Goal: Task Accomplishment & Management: Use online tool/utility

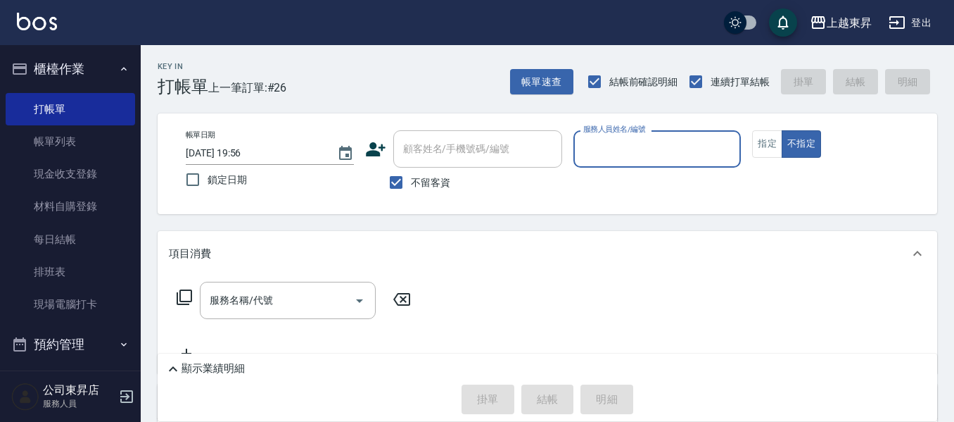
scroll to position [70, 0]
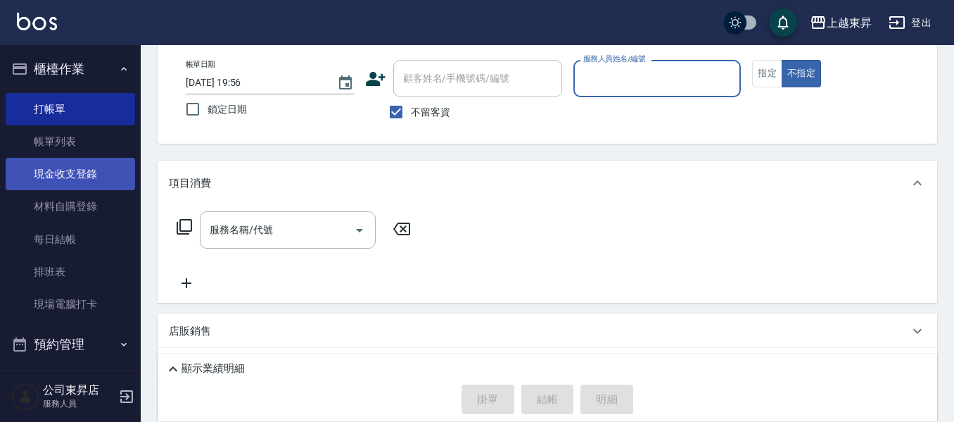
click at [41, 168] on link "現金收支登錄" at bounding box center [70, 174] width 129 height 32
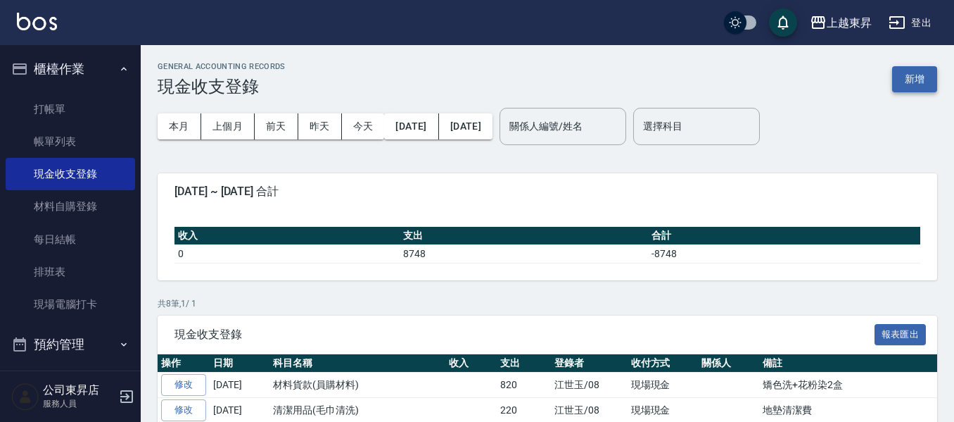
click at [910, 77] on button "新增" at bounding box center [914, 79] width 45 height 26
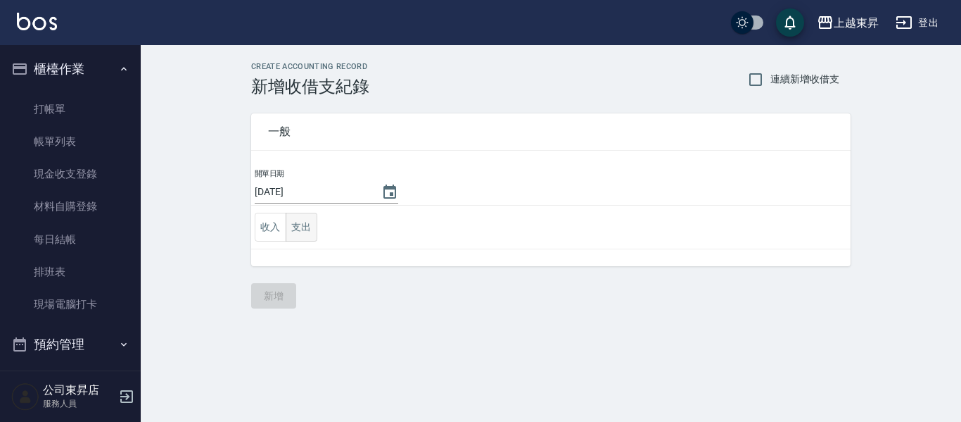
click at [292, 230] on button "支出" at bounding box center [302, 227] width 32 height 29
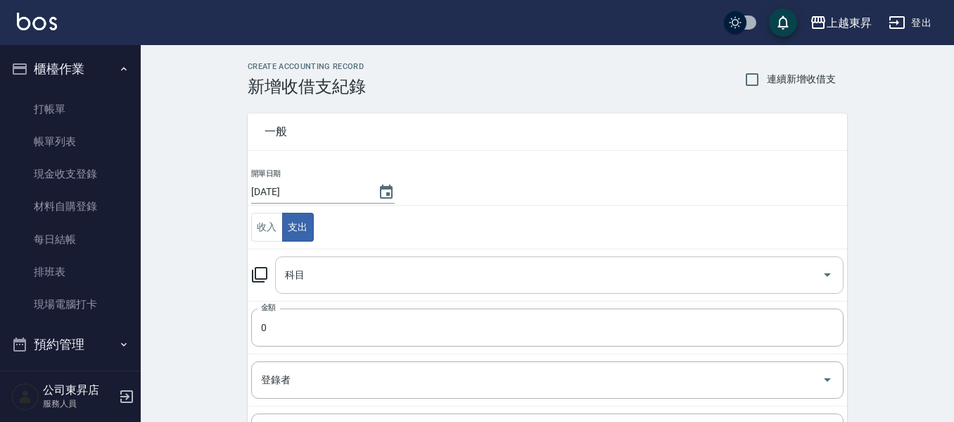
drag, startPoint x: 296, startPoint y: 271, endPoint x: 303, endPoint y: 260, distance: 13.3
click at [296, 271] on div "科目 科目" at bounding box center [559, 274] width 569 height 37
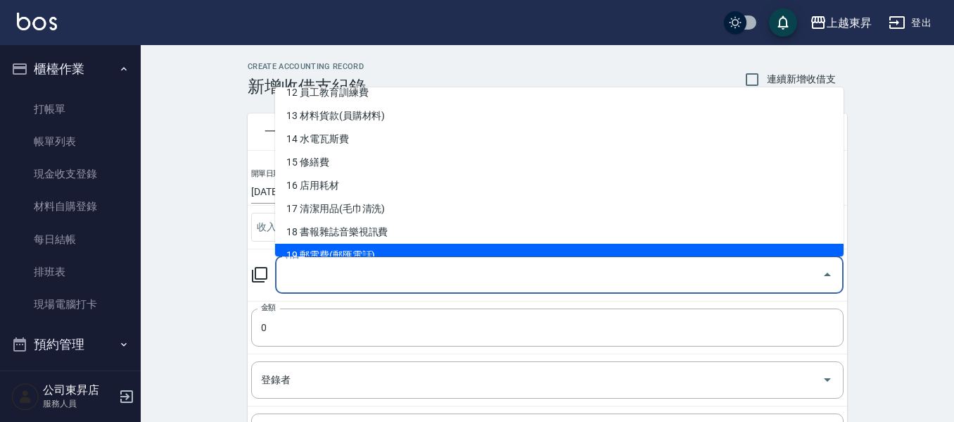
scroll to position [352, 0]
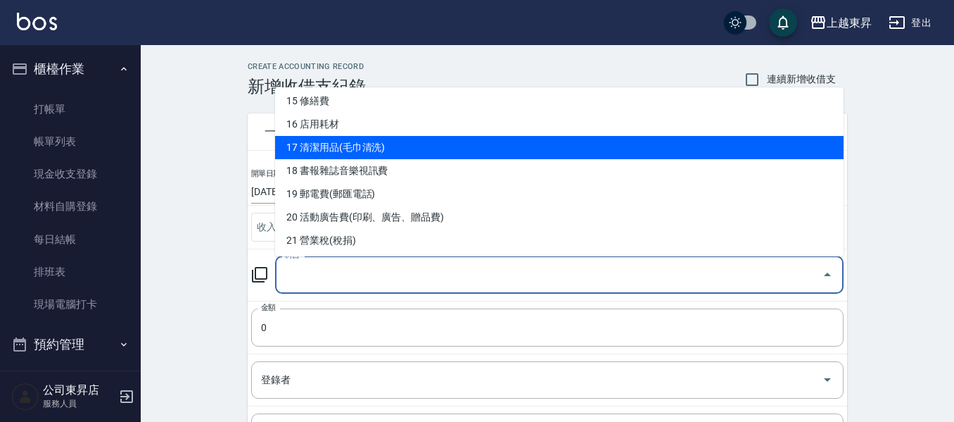
click at [351, 144] on li "17 清潔用品(毛巾清洗)" at bounding box center [559, 147] width 569 height 23
type input "17 清潔用品(毛巾清洗)"
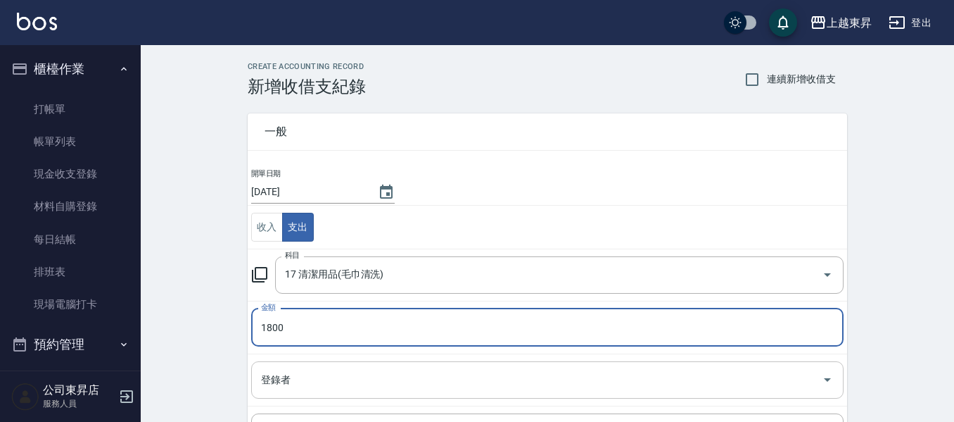
type input "1800"
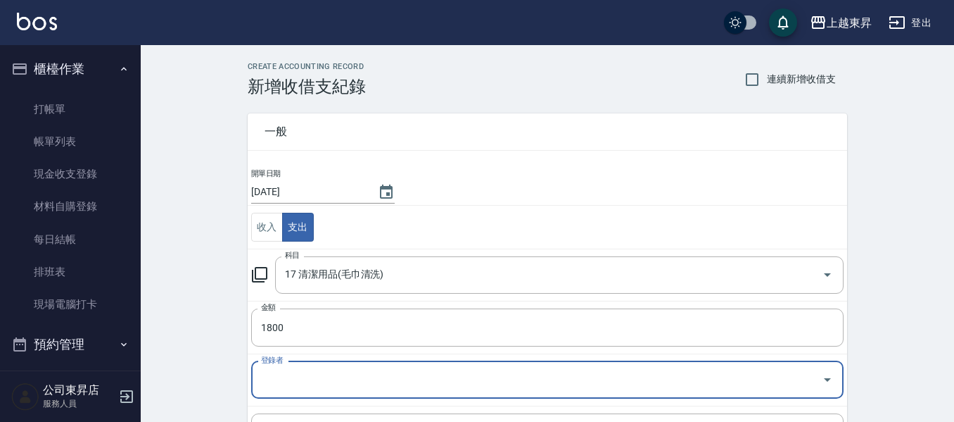
click at [313, 379] on input "登錄者" at bounding box center [537, 379] width 559 height 25
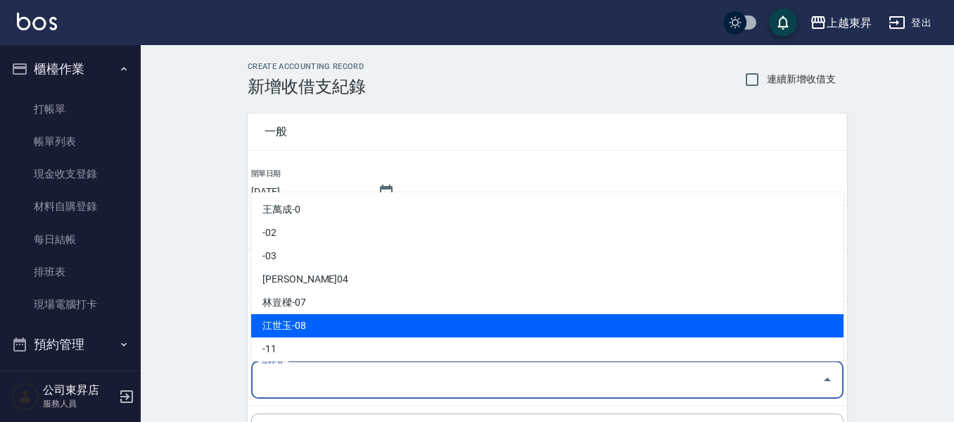
click at [312, 319] on li "江世玉-08" at bounding box center [547, 325] width 593 height 23
type input "江世玉-08"
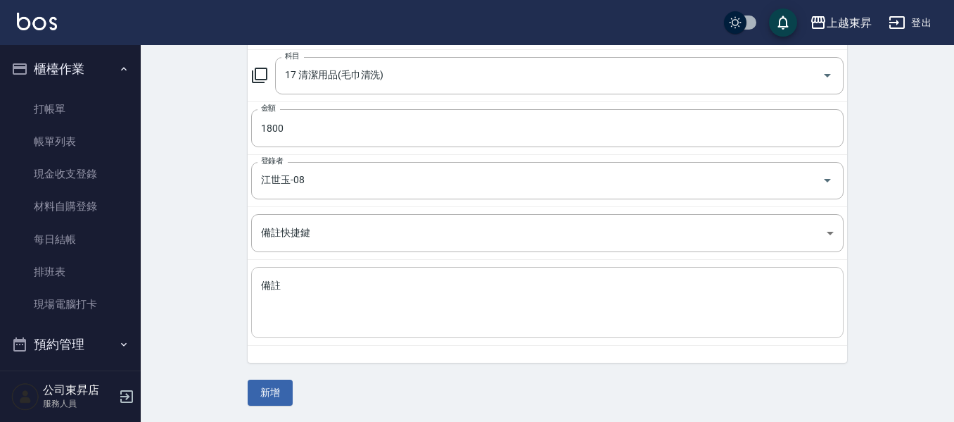
scroll to position [200, 0]
click at [277, 287] on textarea "備註" at bounding box center [547, 302] width 573 height 48
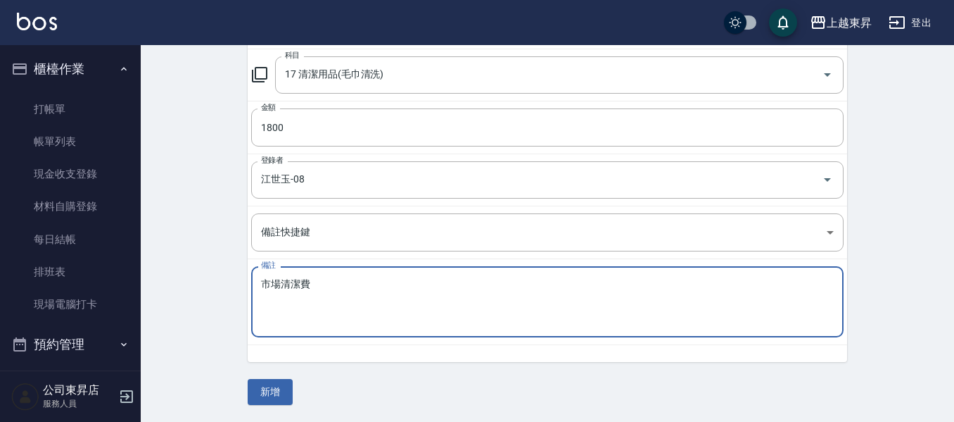
type textarea "市場清潔費"
click at [275, 389] on button "新增" at bounding box center [270, 392] width 45 height 26
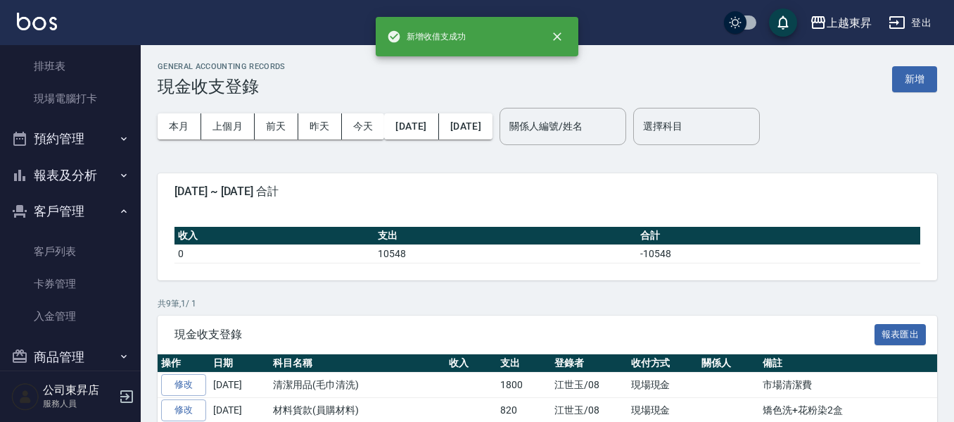
scroll to position [227, 0]
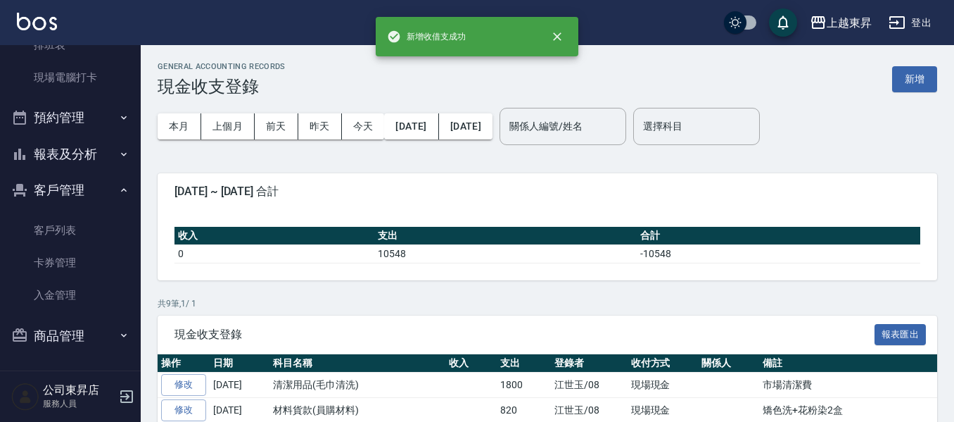
click at [55, 151] on button "報表及分析" at bounding box center [70, 154] width 129 height 37
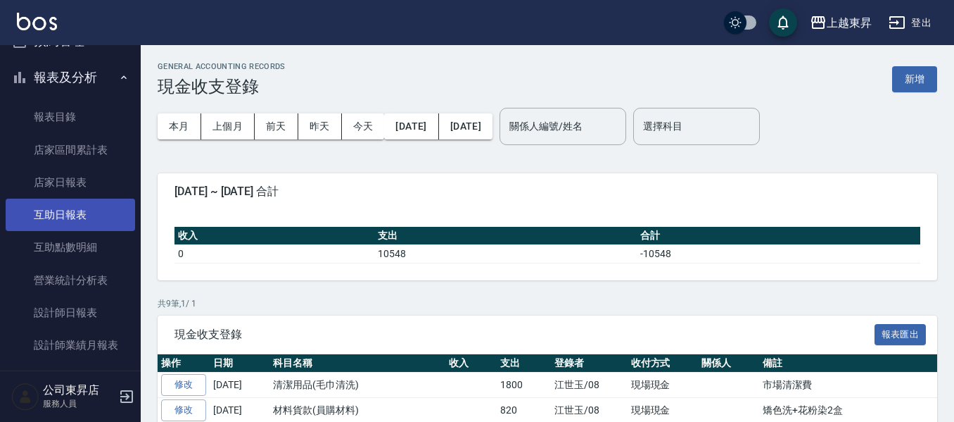
scroll to position [367, 0]
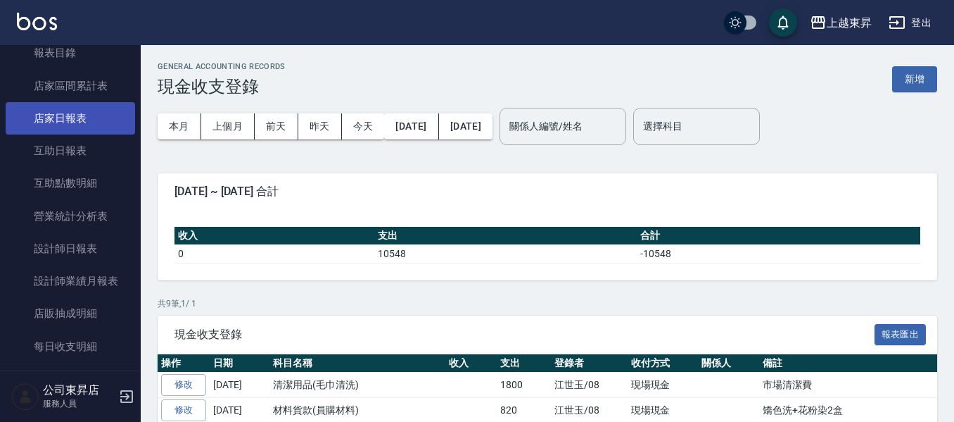
click at [56, 118] on link "店家日報表" at bounding box center [70, 118] width 129 height 32
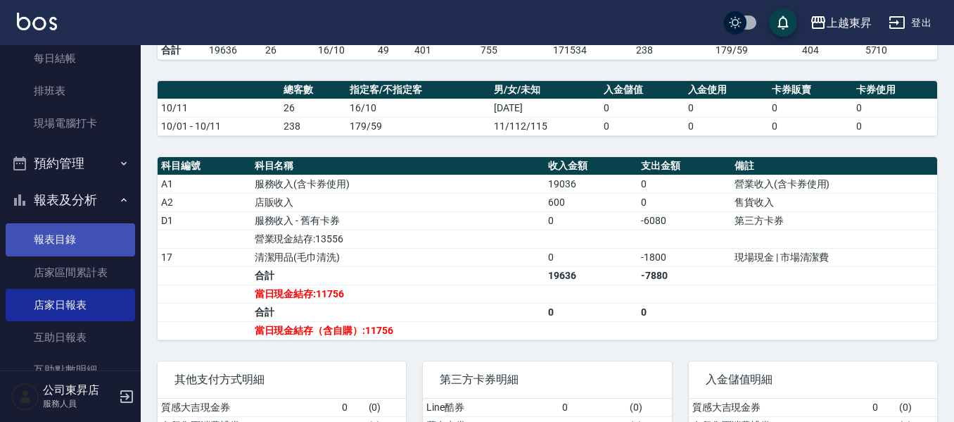
scroll to position [156, 0]
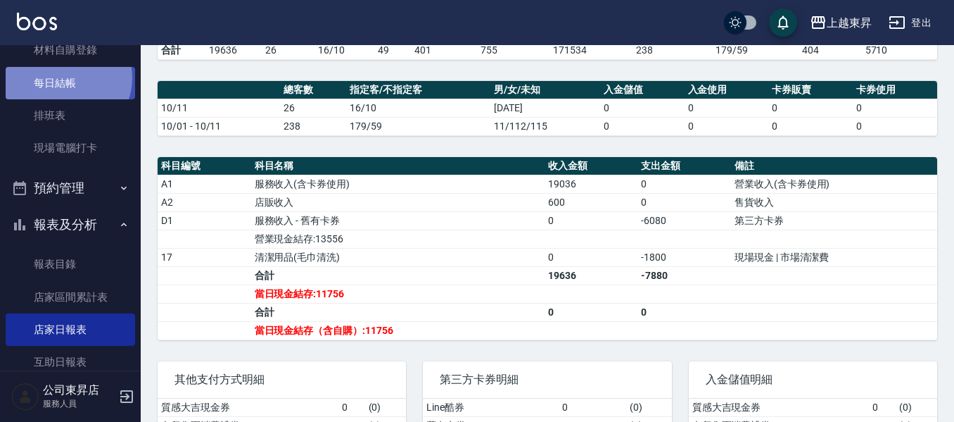
click at [67, 77] on link "每日結帳" at bounding box center [70, 83] width 129 height 32
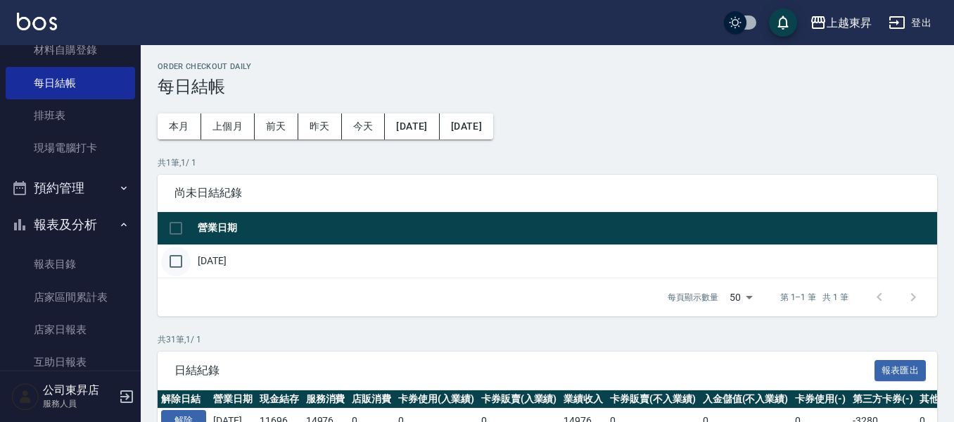
click at [175, 259] on input "checkbox" at bounding box center [176, 261] width 30 height 30
checkbox input "true"
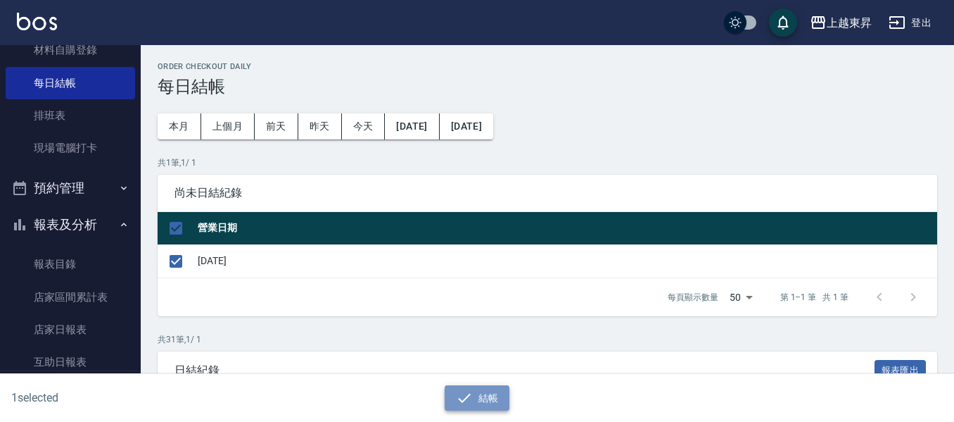
click at [483, 403] on button "結帳" at bounding box center [477, 398] width 65 height 26
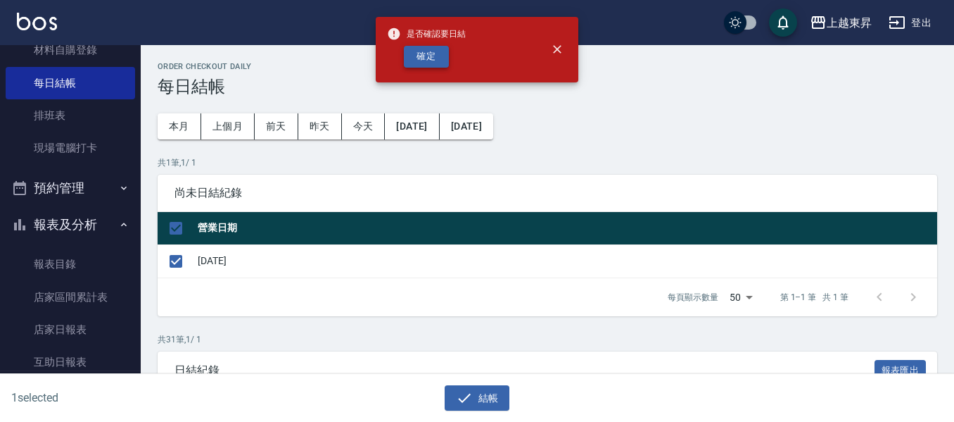
click at [425, 53] on button "確定" at bounding box center [426, 57] width 45 height 22
checkbox input "false"
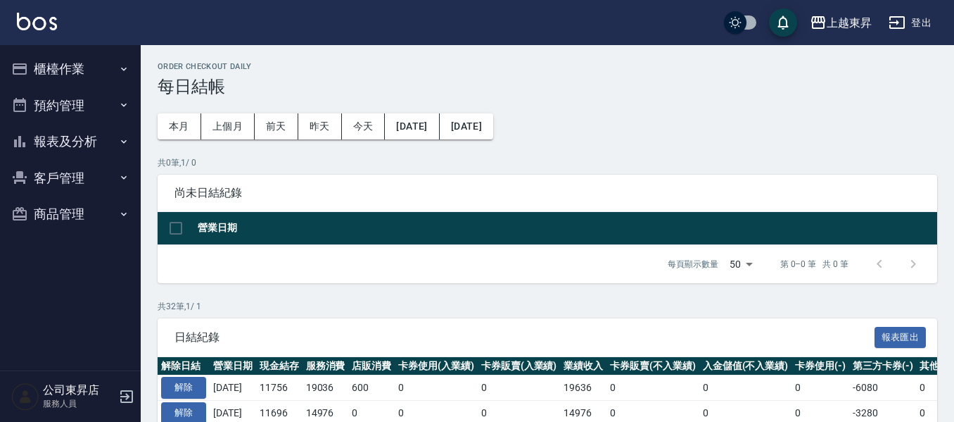
click at [53, 134] on button "報表及分析" at bounding box center [70, 141] width 129 height 37
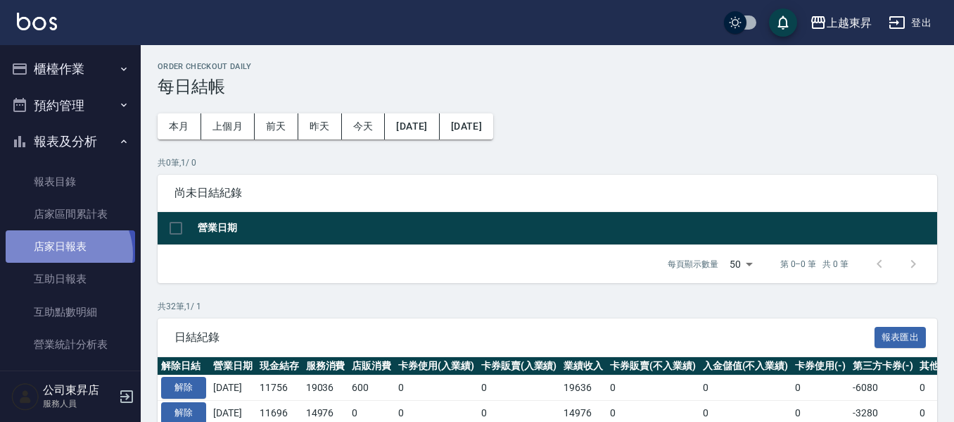
click at [67, 253] on link "店家日報表" at bounding box center [70, 246] width 129 height 32
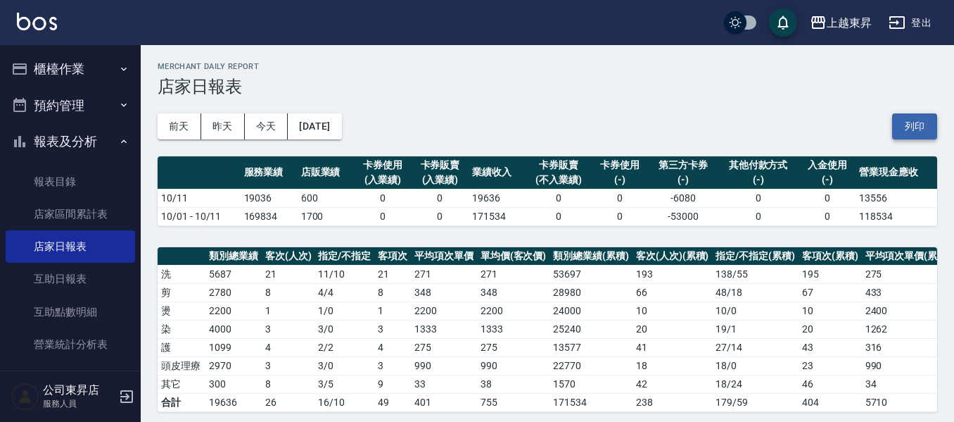
click at [914, 116] on button "列印" at bounding box center [914, 126] width 45 height 26
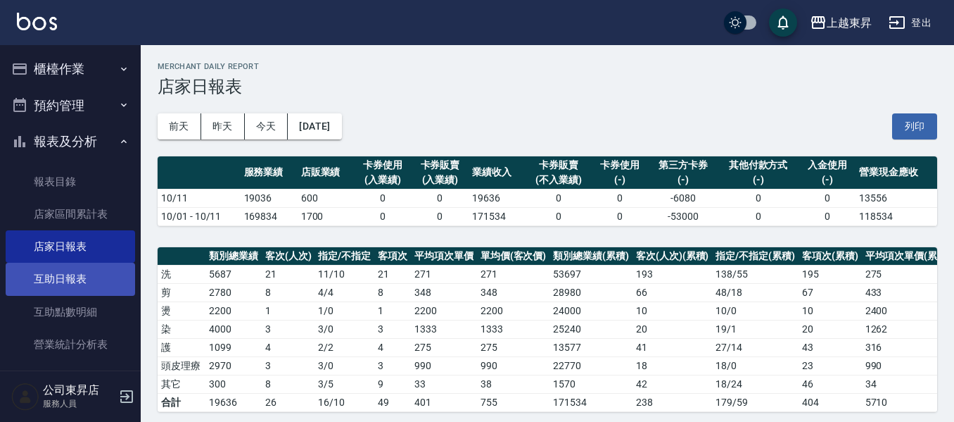
click at [32, 284] on link "互助日報表" at bounding box center [70, 279] width 129 height 32
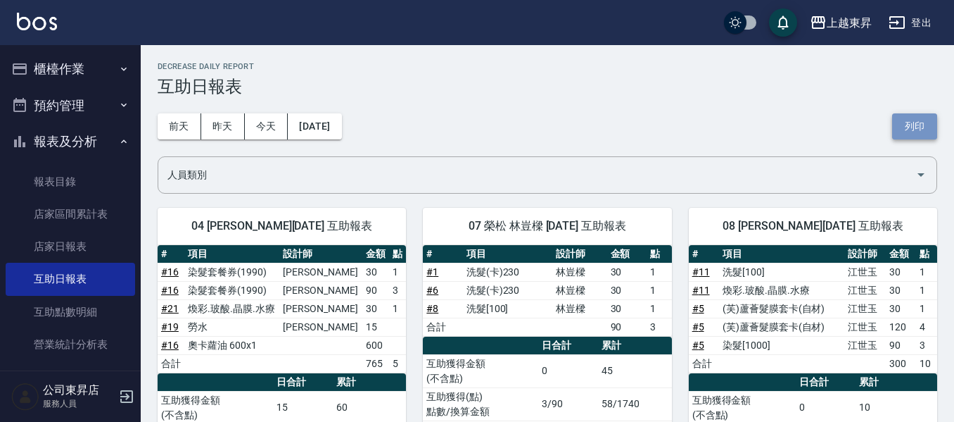
click at [925, 128] on button "列印" at bounding box center [914, 126] width 45 height 26
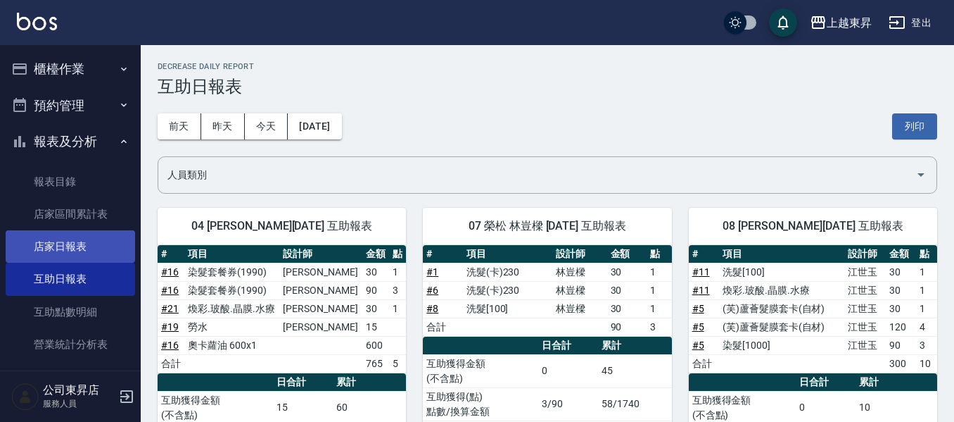
scroll to position [70, 0]
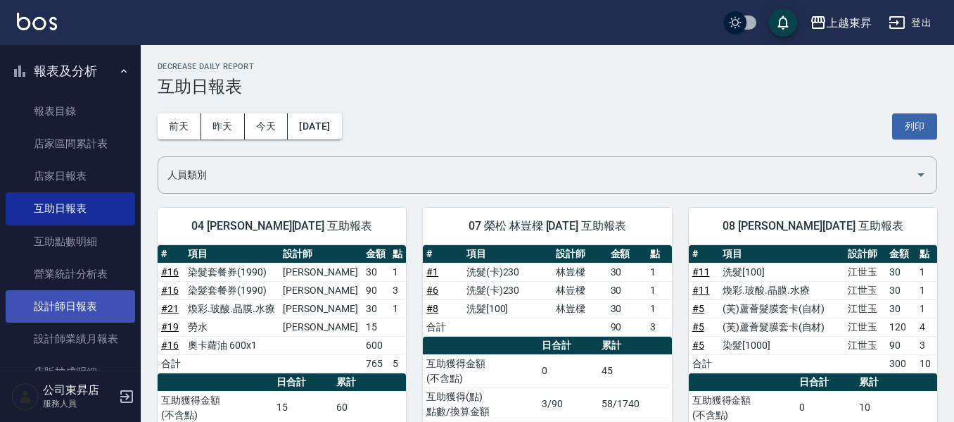
click at [62, 308] on link "設計師日報表" at bounding box center [70, 306] width 129 height 32
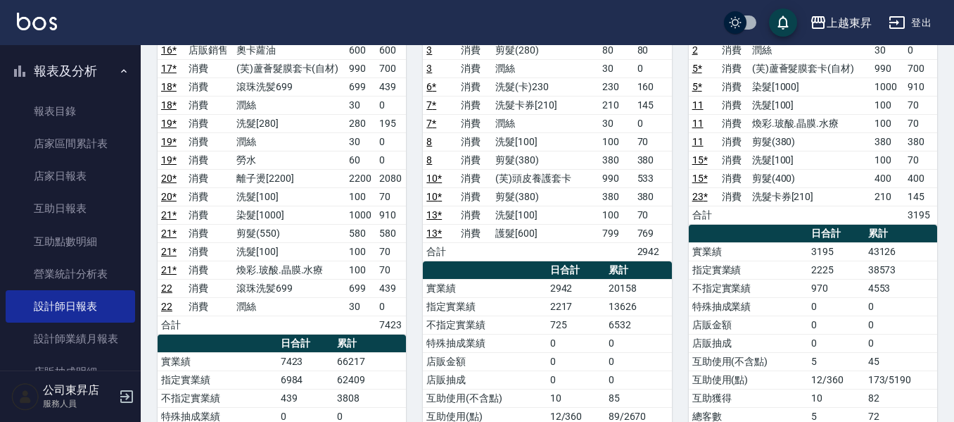
scroll to position [70, 0]
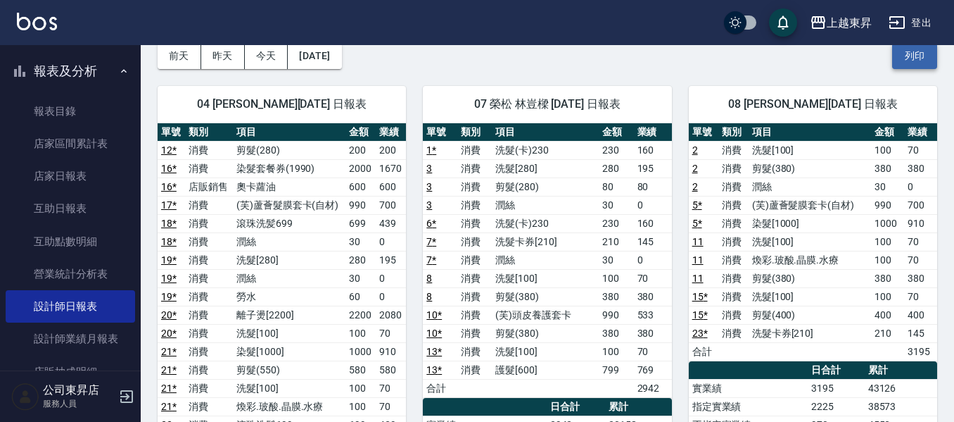
click at [905, 53] on button "列印" at bounding box center [914, 56] width 45 height 26
